Goal: Task Accomplishment & Management: Use online tool/utility

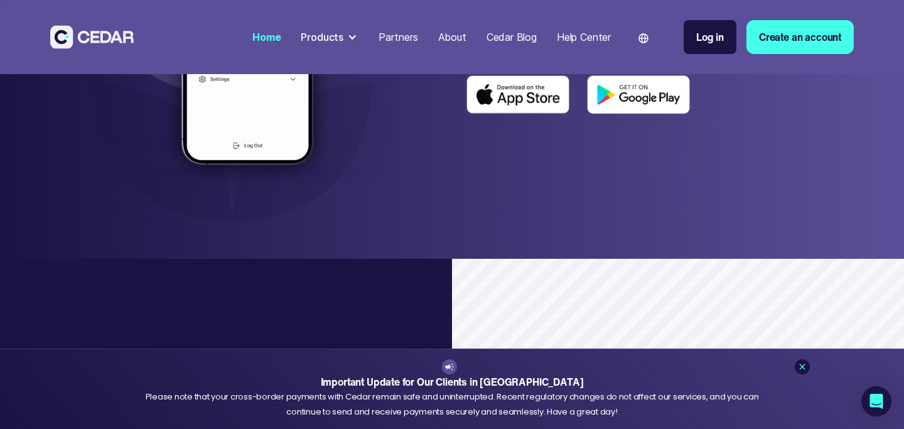
scroll to position [783, 0]
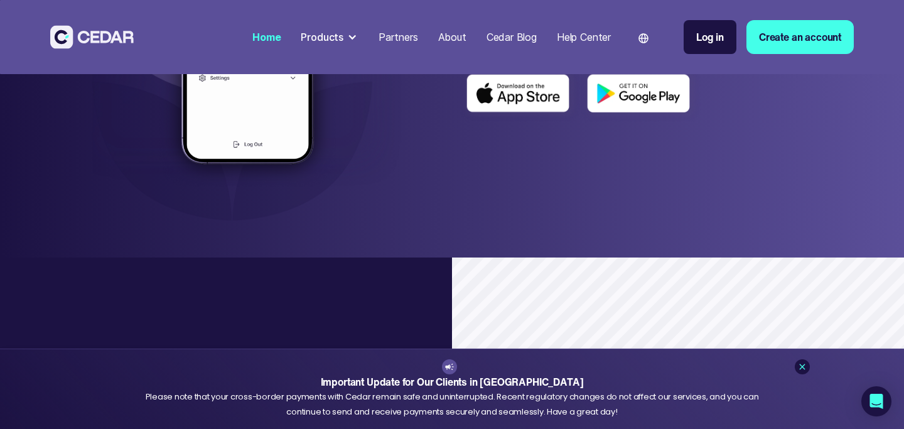
click at [335, 33] on div "Products" at bounding box center [322, 37] width 43 height 15
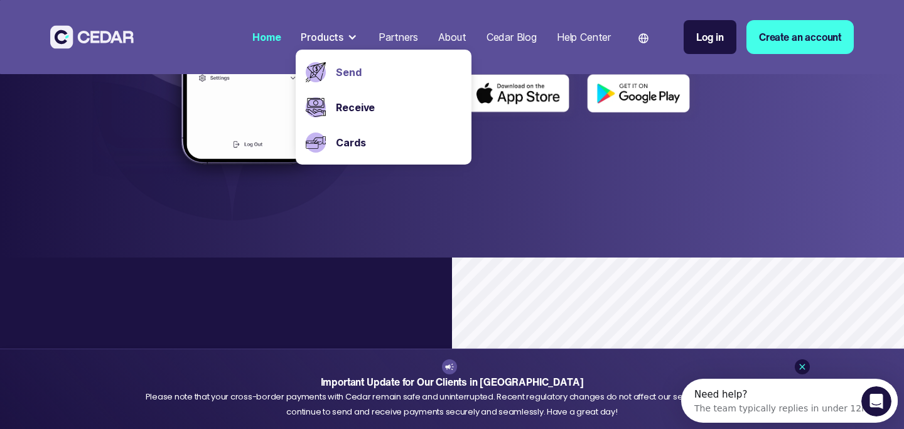
scroll to position [0, 0]
click at [336, 70] on link "Send" at bounding box center [399, 72] width 126 height 15
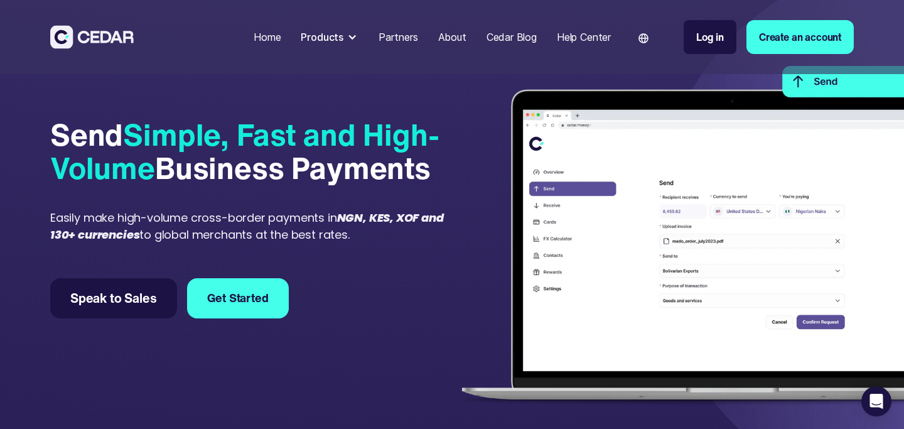
scroll to position [26, 0]
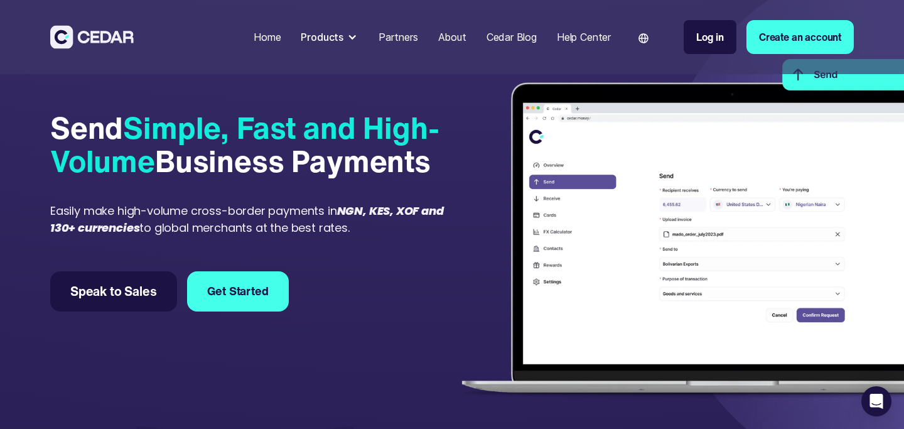
drag, startPoint x: 120, startPoint y: 212, endPoint x: 391, endPoint y: 223, distance: 271.6
click at [391, 223] on div "Easily make high-volume cross-border payments in NGN, KES, XOF and 130+ currenc…" at bounding box center [248, 219] width 397 height 34
copy div "high-volume cross-border payments in NGN, KES, XOF and 130+ currencies to globa…"
